Goal: Task Accomplishment & Management: Use online tool/utility

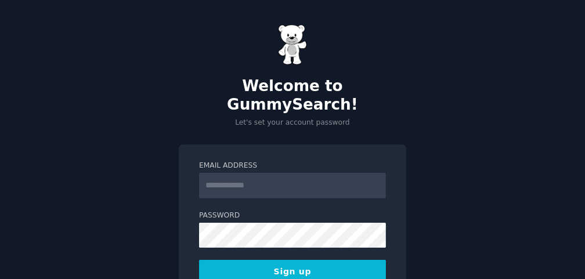
click at [258, 173] on input "Email Address" at bounding box center [292, 186] width 187 height 26
click at [254, 260] on button "Sign up" at bounding box center [292, 272] width 187 height 24
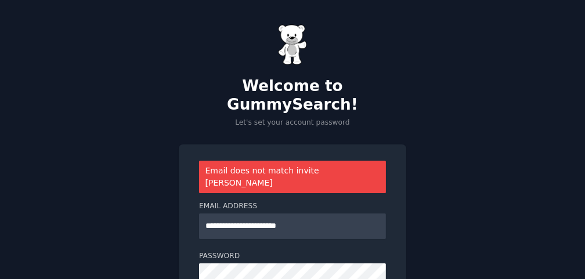
click at [219, 81] on h2 "Welcome to GummySearch!" at bounding box center [293, 95] width 228 height 37
click at [315, 214] on input "**********" at bounding box center [292, 227] width 187 height 26
type input "**********"
click at [464, 232] on div "**********" at bounding box center [292, 203] width 585 height 406
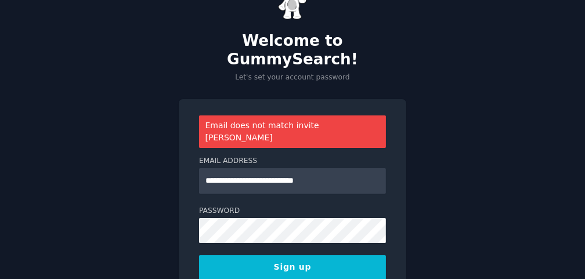
scroll to position [96, 0]
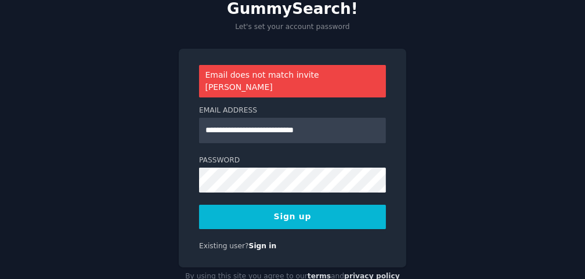
click at [313, 205] on button "Sign up" at bounding box center [292, 217] width 187 height 24
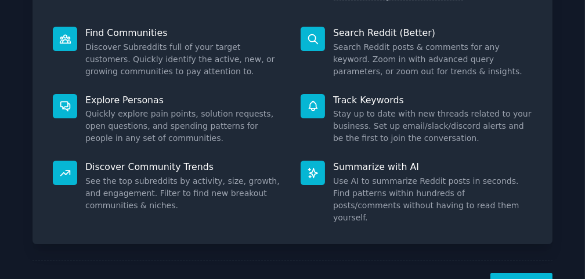
scroll to position [174, 0]
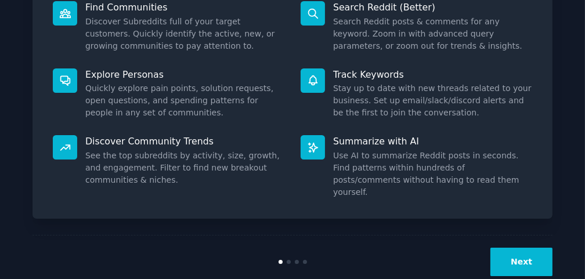
click at [507, 248] on button "Next" at bounding box center [521, 262] width 62 height 28
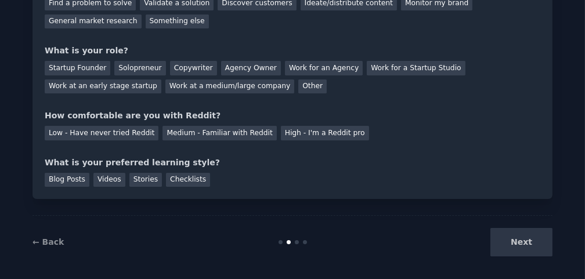
scroll to position [135, 0]
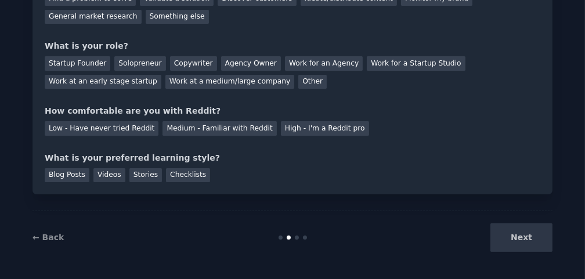
click at [537, 237] on div "Next" at bounding box center [466, 237] width 174 height 28
click at [522, 239] on div "Next" at bounding box center [466, 237] width 174 height 28
click at [377, 187] on div "Your goals Let's get acquainted Tell us a bit about yourself to configure Gummy…" at bounding box center [293, 45] width 520 height 297
click at [522, 239] on div "Next" at bounding box center [466, 237] width 174 height 28
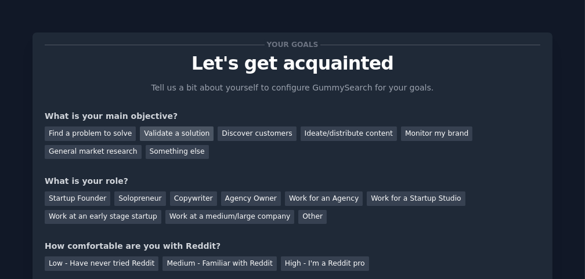
click at [166, 135] on div "Validate a solution" at bounding box center [177, 134] width 74 height 15
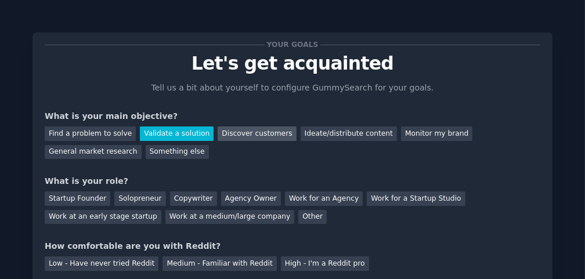
click at [243, 136] on div "Discover customers" at bounding box center [257, 134] width 78 height 15
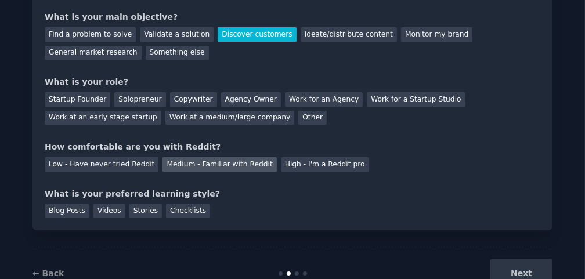
scroll to position [126, 0]
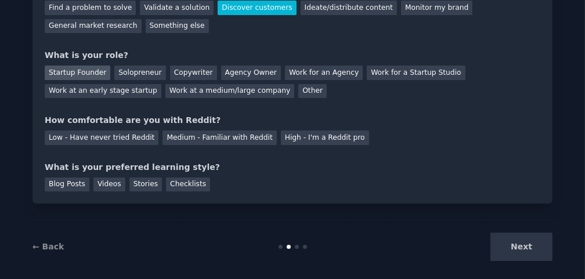
click at [74, 72] on div "Startup Founder" at bounding box center [78, 73] width 66 height 15
click at [128, 67] on div "Solopreneur" at bounding box center [139, 73] width 51 height 15
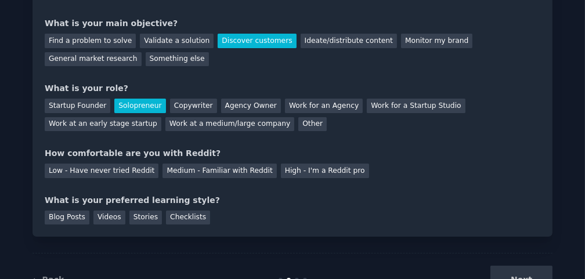
scroll to position [63, 0]
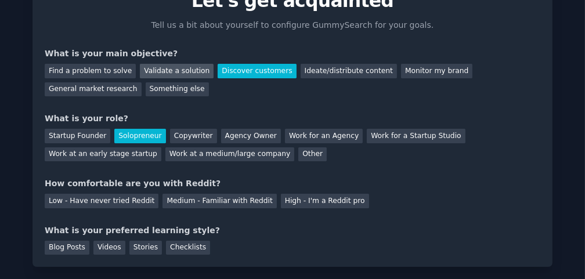
click at [173, 71] on div "Validate a solution" at bounding box center [177, 71] width 74 height 15
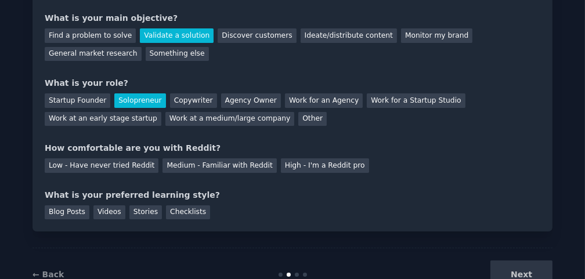
scroll to position [126, 0]
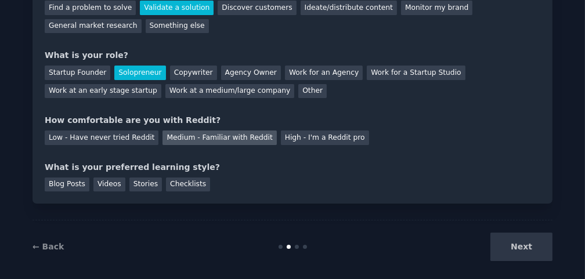
click at [203, 138] on div "Medium - Familiar with Reddit" at bounding box center [220, 138] width 114 height 15
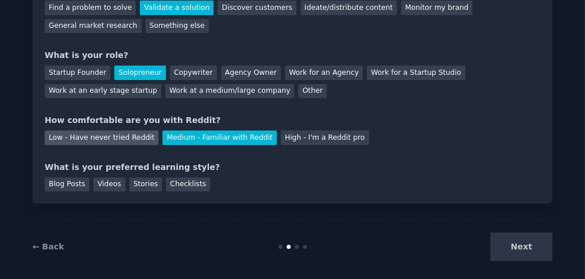
click at [107, 139] on div "Low - Have never tried Reddit" at bounding box center [102, 138] width 114 height 15
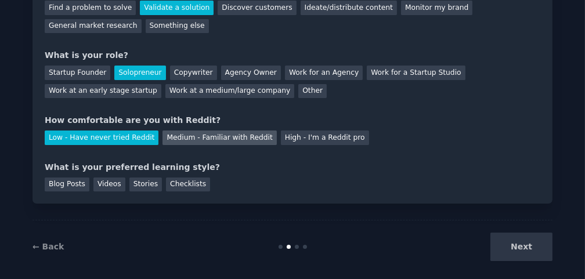
click at [201, 138] on div "Medium - Familiar with Reddit" at bounding box center [220, 138] width 114 height 15
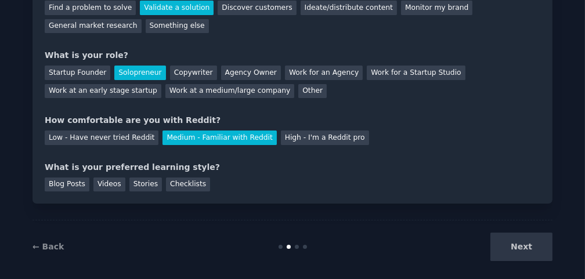
scroll to position [135, 0]
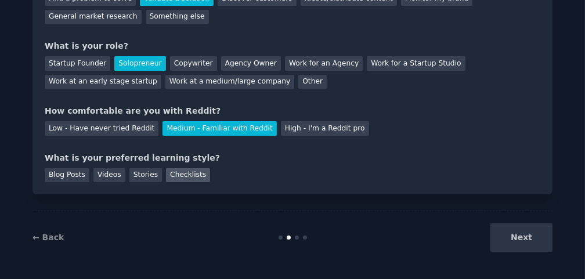
click at [181, 171] on div "Checklists" at bounding box center [188, 175] width 44 height 15
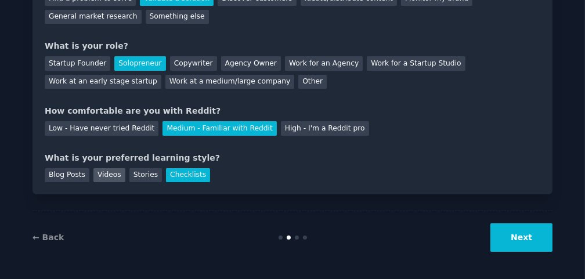
click at [118, 175] on div "Videos" at bounding box center [109, 175] width 32 height 15
click at [185, 174] on div "Checklists" at bounding box center [188, 175] width 44 height 15
click at [514, 232] on button "Next" at bounding box center [521, 237] width 62 height 28
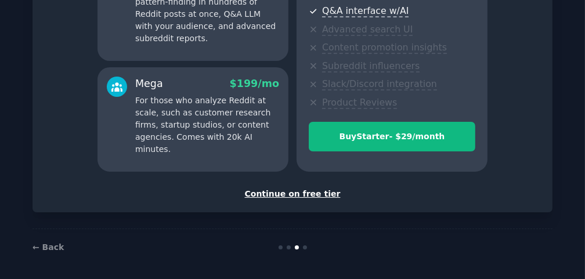
scroll to position [259, 0]
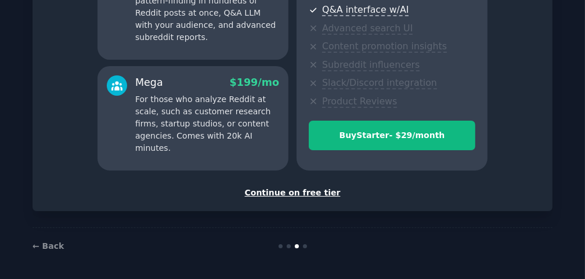
click at [286, 193] on div "Continue on free tier" at bounding box center [293, 193] width 496 height 12
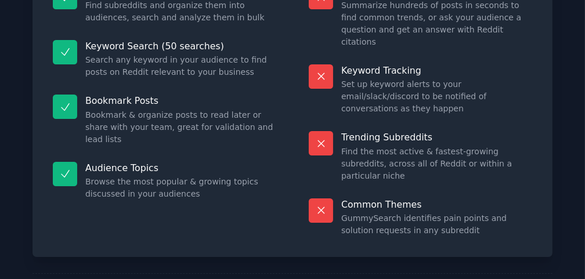
scroll to position [172, 0]
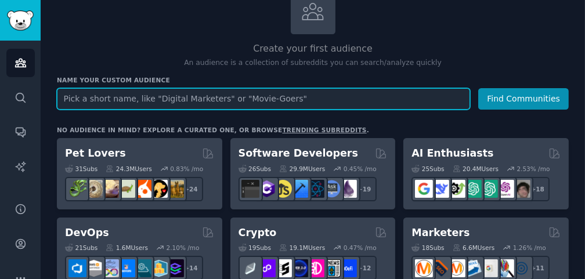
scroll to position [63, 0]
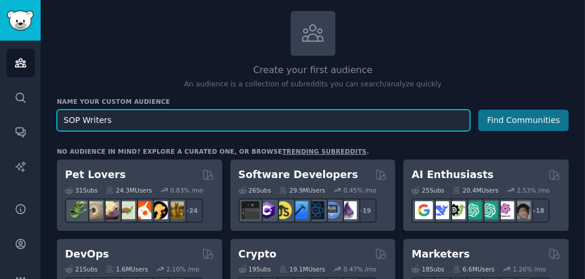
type input "SOP Writers"
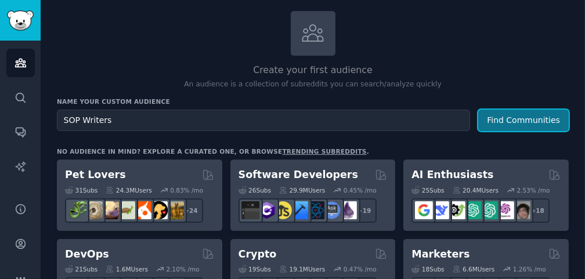
click at [519, 119] on button "Find Communities" at bounding box center [523, 120] width 91 height 21
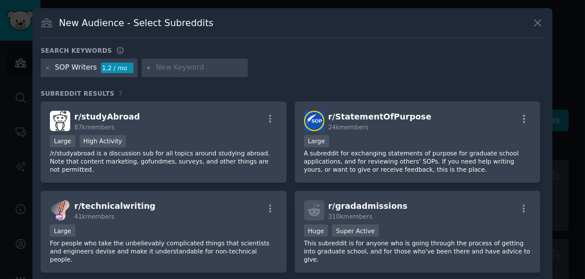
click at [59, 67] on div "SOP Writers" at bounding box center [76, 68] width 42 height 10
click at [47, 68] on icon at bounding box center [47, 67] width 3 height 3
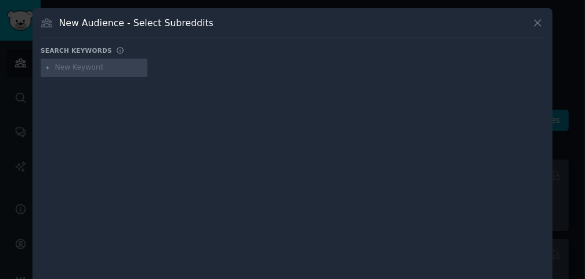
click at [77, 68] on input "text" at bounding box center [99, 68] width 88 height 10
type input "Standard Operating Procedures"
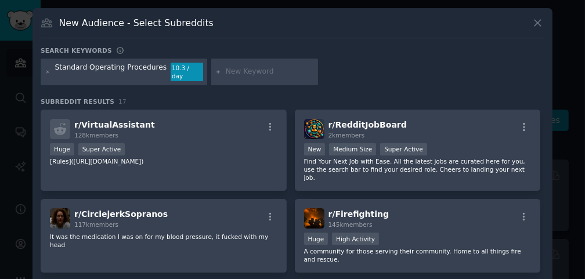
click at [241, 67] on input "text" at bounding box center [270, 72] width 88 height 10
type input "Resume"
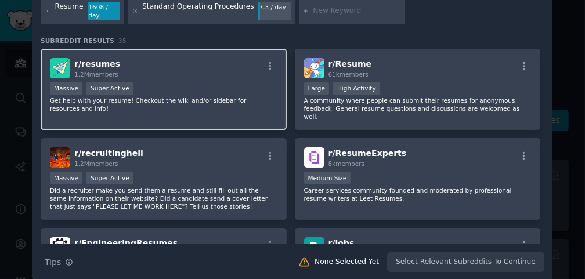
click at [198, 96] on p "Get help with your resume! Checkout the wiki and/or sidebar for resources and i…" at bounding box center [164, 104] width 228 height 16
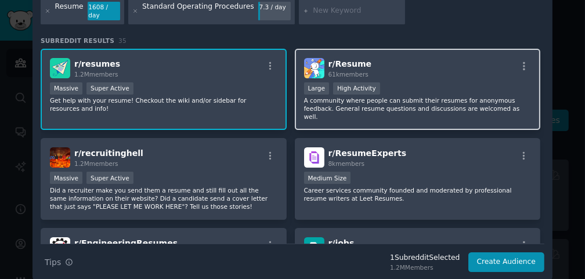
click at [422, 96] on p "A community where people can submit their resumes for anonymous feedback. Gener…" at bounding box center [418, 108] width 228 height 24
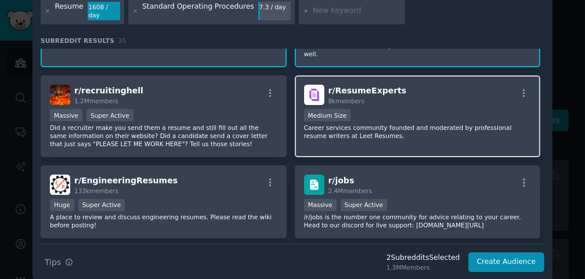
scroll to position [126, 0]
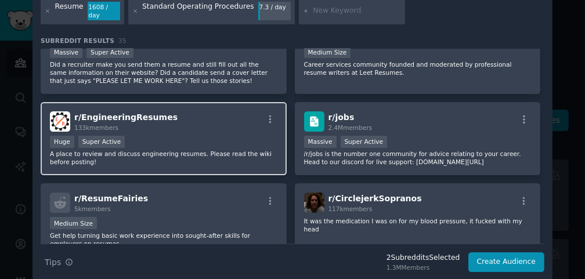
click at [203, 111] on div "r/ EngineeringResumes 133k members" at bounding box center [164, 121] width 228 height 20
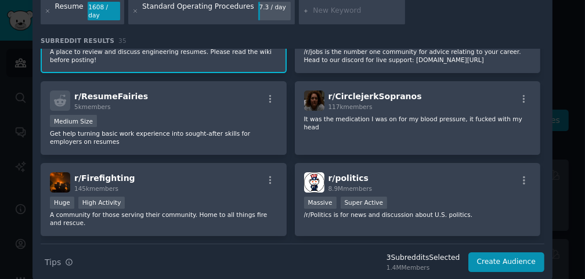
scroll to position [252, 0]
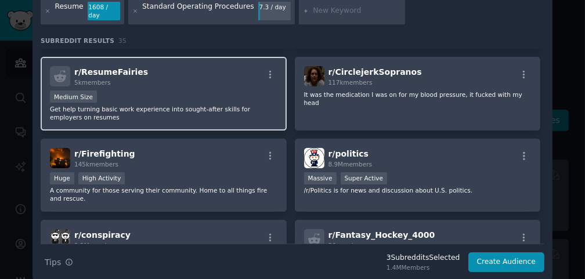
click at [208, 105] on p "Get help turning basic work experience into sought-after skills for employers o…" at bounding box center [164, 113] width 228 height 16
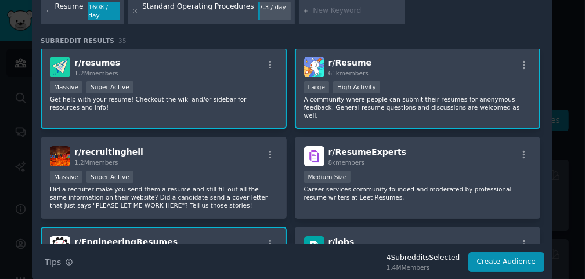
scroll to position [0, 0]
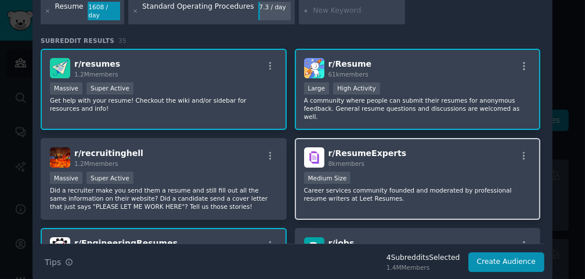
click at [438, 172] on div "Medium Size" at bounding box center [418, 179] width 228 height 15
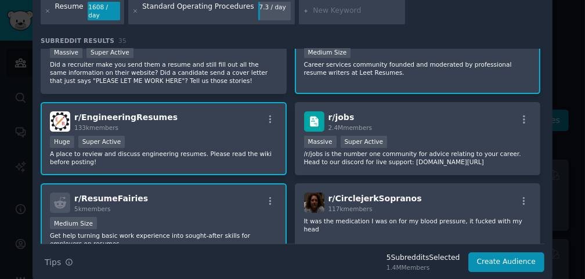
scroll to position [189, 0]
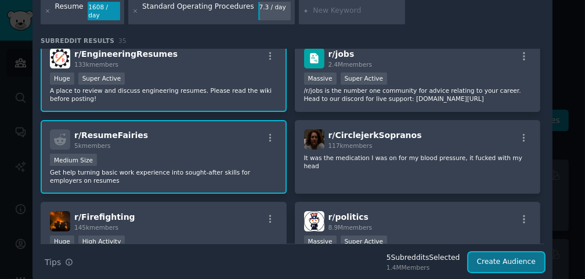
click at [504, 258] on button "Create Audience" at bounding box center [506, 262] width 77 height 20
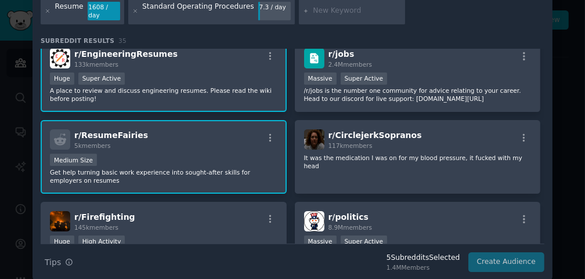
scroll to position [0, 0]
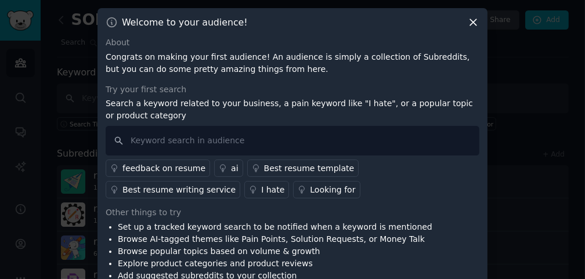
scroll to position [44, 0]
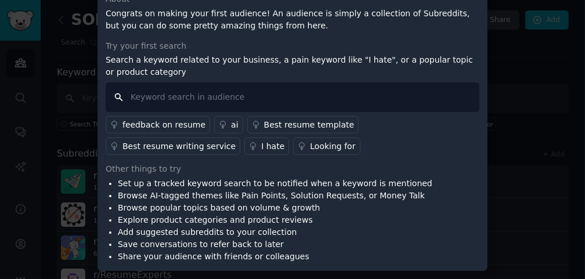
click at [150, 99] on input "text" at bounding box center [293, 97] width 374 height 30
type input "Pain Points"
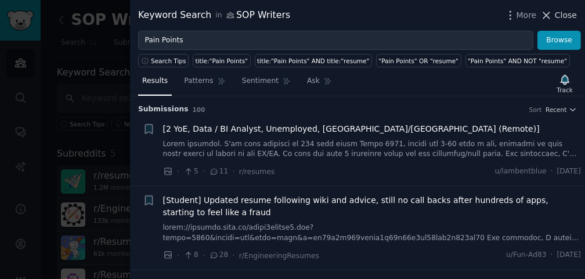
click at [551, 15] on icon at bounding box center [546, 15] width 12 height 12
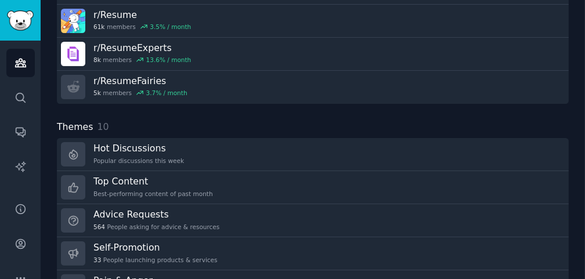
scroll to position [252, 0]
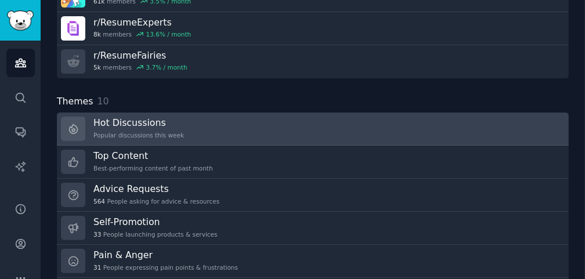
click at [307, 131] on link "Hot Discussions Popular discussions this week" at bounding box center [313, 129] width 512 height 33
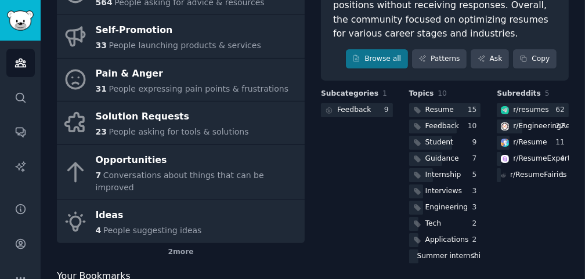
scroll to position [254, 0]
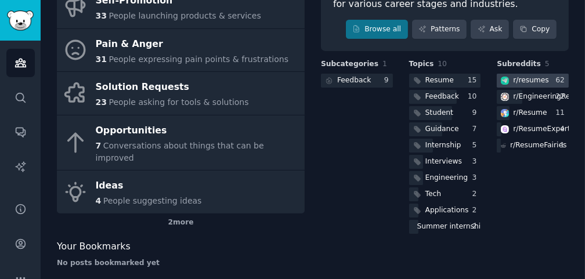
click at [533, 74] on div "r/ resumes" at bounding box center [524, 81] width 54 height 15
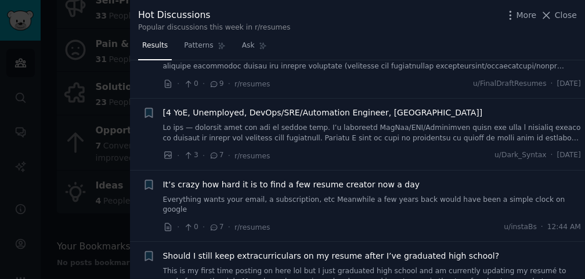
scroll to position [821, 0]
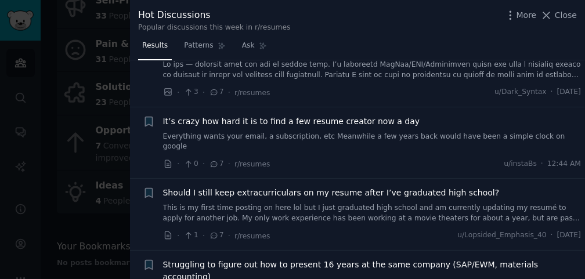
click at [348, 138] on link "Everything wants your email, a subscription, etc Meanwhile a few years back wou…" at bounding box center [372, 142] width 418 height 20
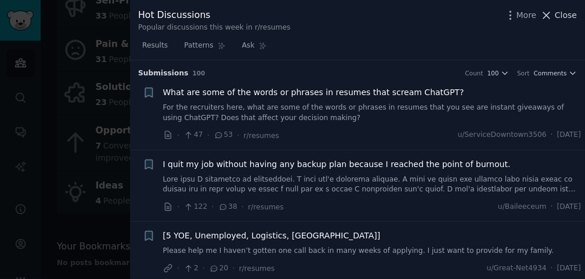
click at [561, 13] on span "Close" at bounding box center [566, 15] width 22 height 12
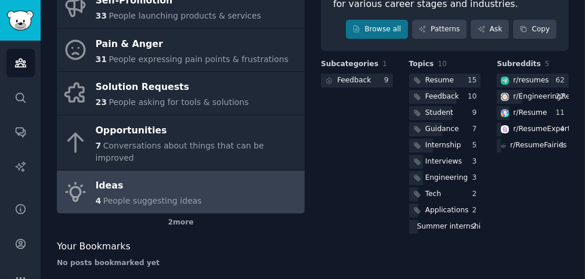
click at [211, 177] on link "Ideas 4 People suggesting ideas" at bounding box center [181, 192] width 248 height 43
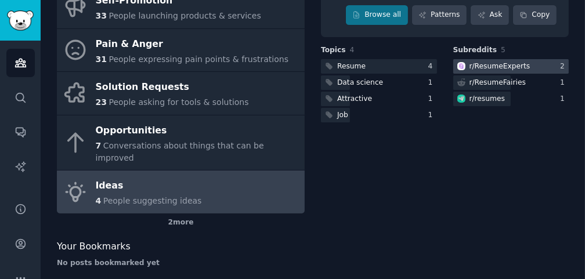
click at [505, 62] on div "r/ ResumeExperts" at bounding box center [500, 67] width 61 height 10
